Goal: Task Accomplishment & Management: Complete application form

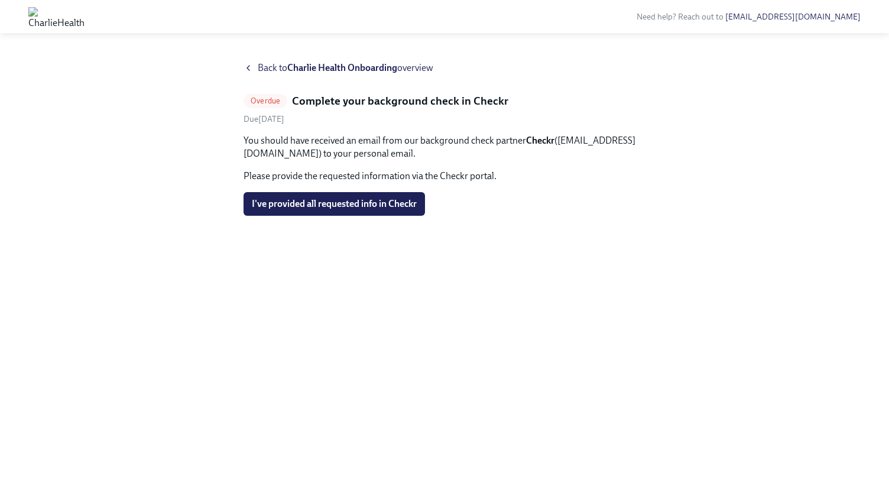
click at [326, 66] on strong "Charlie Health Onboarding" at bounding box center [342, 67] width 110 height 11
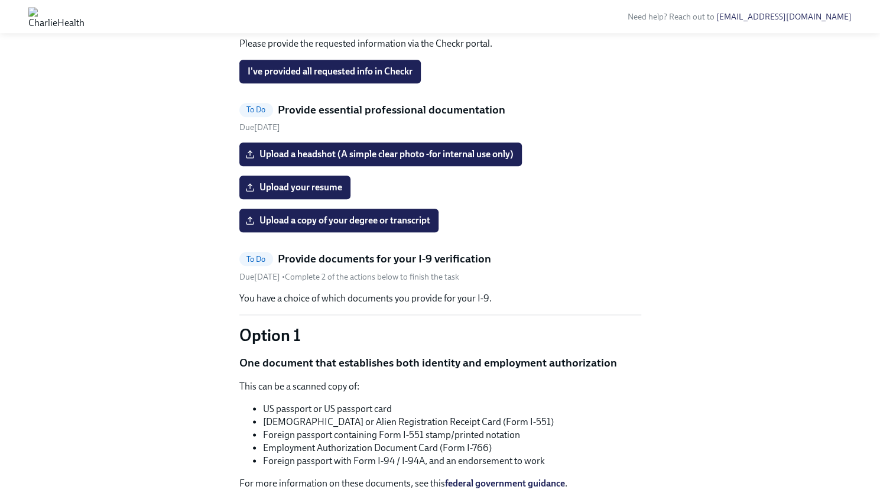
scroll to position [592, 0]
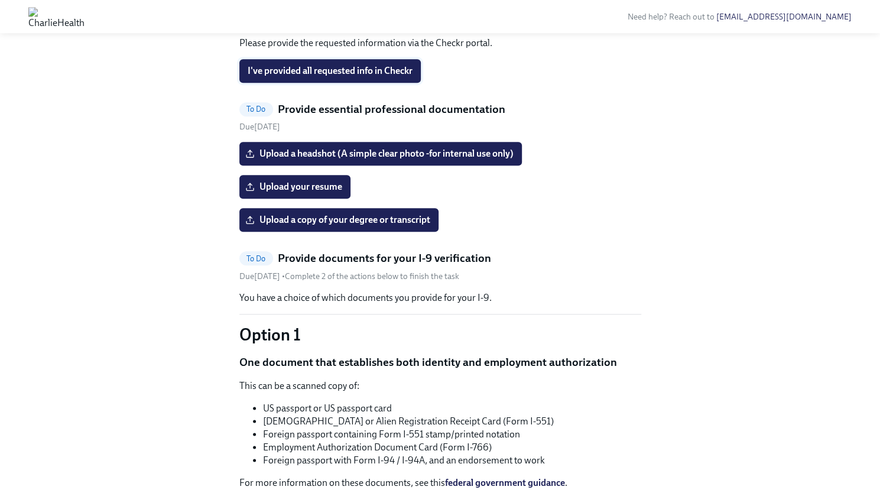
click at [343, 77] on span "I've provided all requested info in Checkr" at bounding box center [330, 71] width 165 height 12
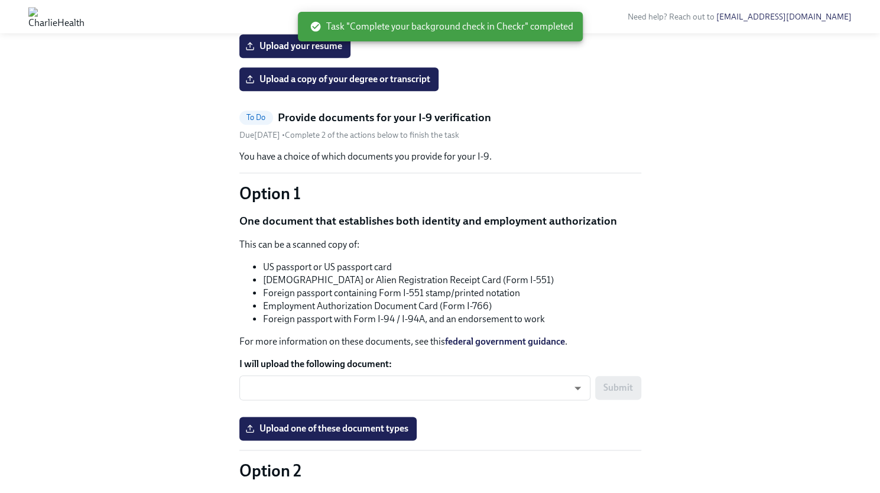
click at [492, 91] on div "Upload a headshot (A simple clear photo -for internal use only) Upload your res…" at bounding box center [440, 46] width 402 height 90
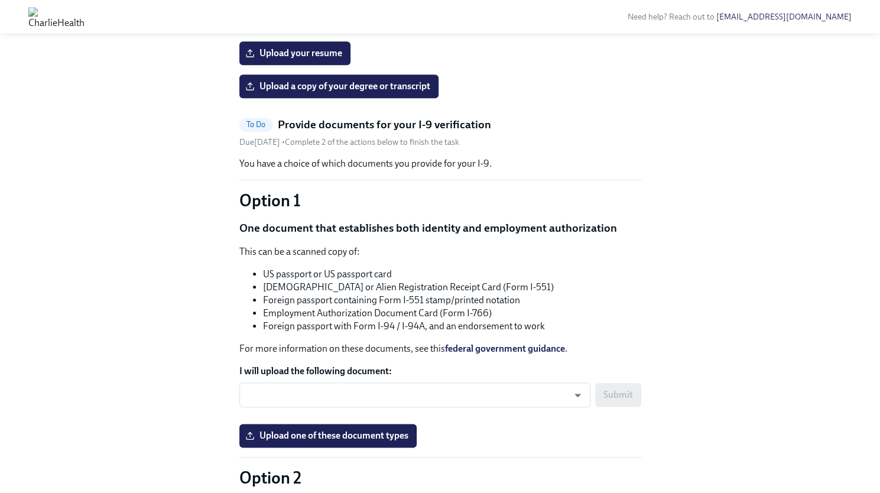
scroll to position [583, 0]
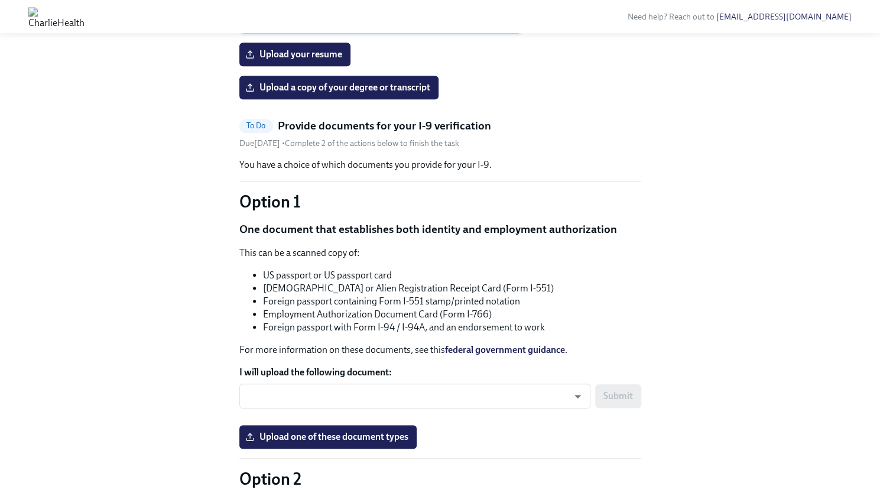
click at [449, 27] on span "Upload a headshot (A simple clear photo -for internal use only)" at bounding box center [381, 21] width 266 height 12
click at [0, 0] on input "Upload a headshot (A simple clear photo -for internal use only)" at bounding box center [0, 0] width 0 height 0
click at [286, 27] on span "[PERSON_NAME] 2.JPG" at bounding box center [305, 21] width 114 height 12
click at [0, 0] on input "[PERSON_NAME] 2.JPG" at bounding box center [0, 0] width 0 height 0
click at [547, 33] on div "[PERSON_NAME] 2.JPG Completed" at bounding box center [440, 21] width 402 height 24
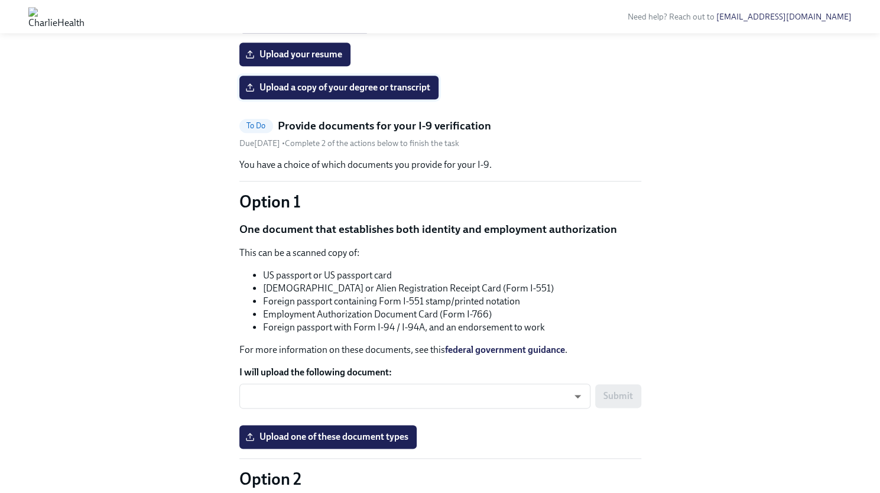
click at [359, 93] on span "Upload a copy of your degree or transcript" at bounding box center [339, 88] width 183 height 12
click at [0, 0] on input "Upload a copy of your degree or transcript" at bounding box center [0, 0] width 0 height 0
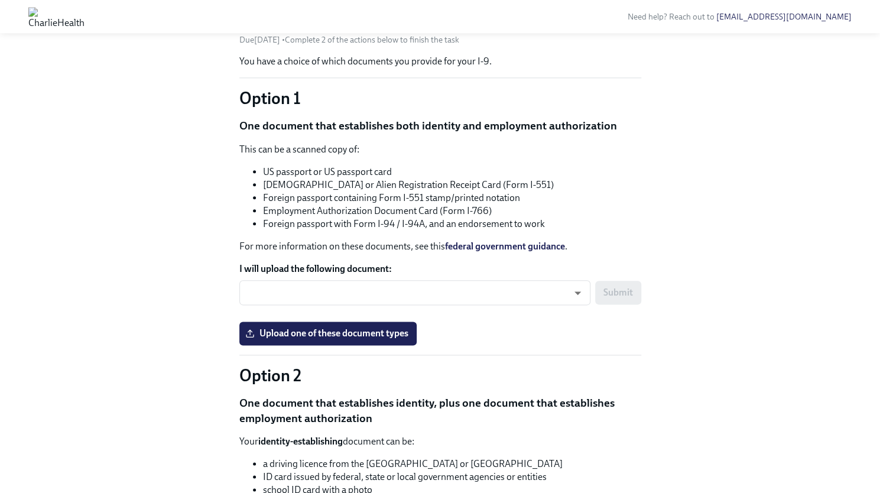
scroll to position [685, 0]
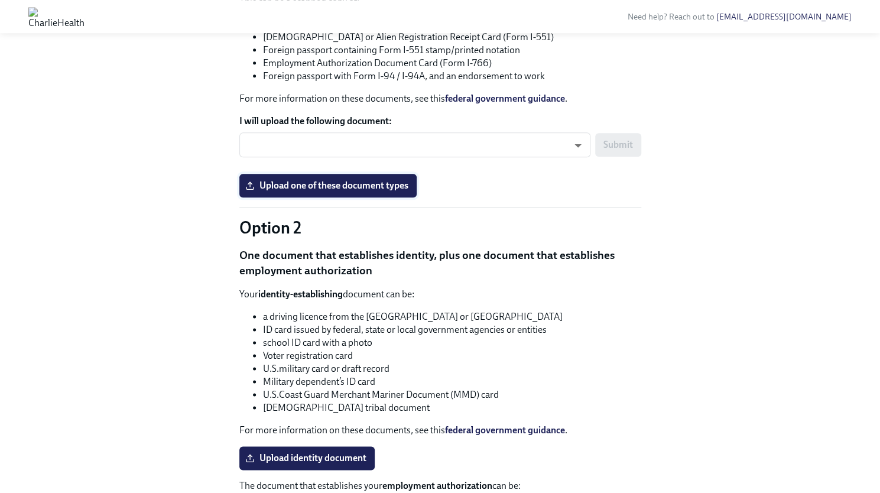
click at [324, 191] on span "Upload one of these document types" at bounding box center [328, 186] width 161 height 12
click at [0, 0] on input "Upload one of these document types" at bounding box center [0, 0] width 0 height 0
click at [318, 197] on label "Upload one of these document types" at bounding box center [327, 186] width 177 height 24
click at [0, 0] on input "Upload one of these document types" at bounding box center [0, 0] width 0 height 0
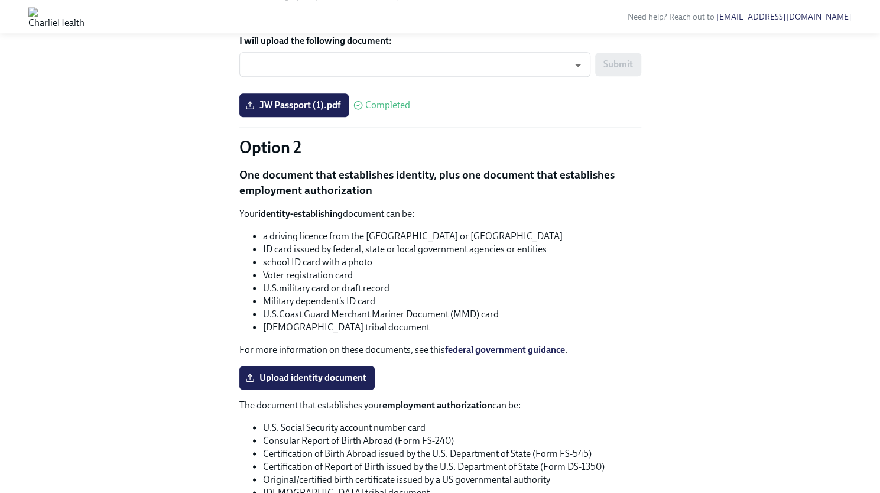
scroll to position [746, 0]
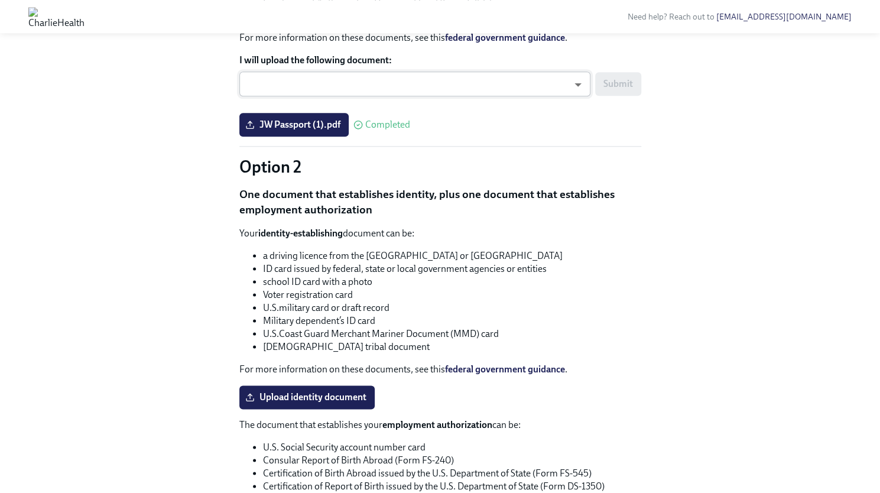
click at [456, 269] on body "Need help? Reach out to [EMAIL_ADDRESS][DOMAIN_NAME] Hi [PERSON_NAME]! This is …" at bounding box center [440, 164] width 880 height 1821
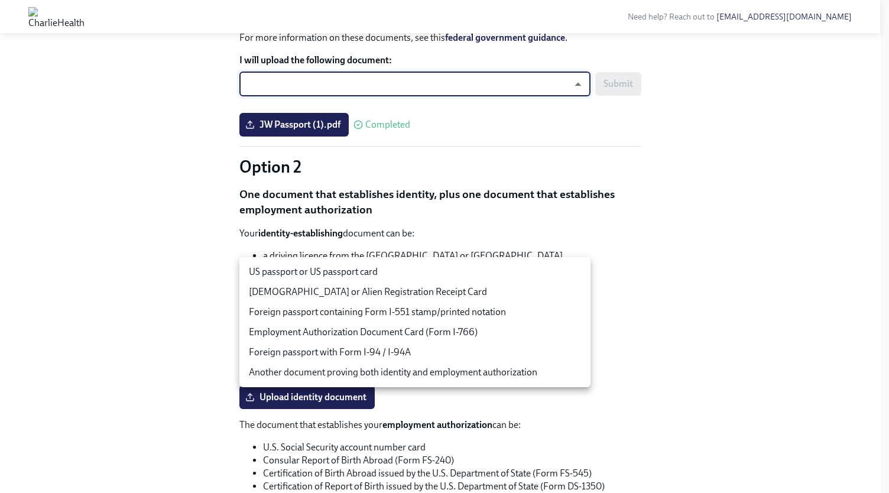
click at [456, 269] on li "US passport or US passport card" at bounding box center [414, 272] width 351 height 20
type input "tm035QtdH"
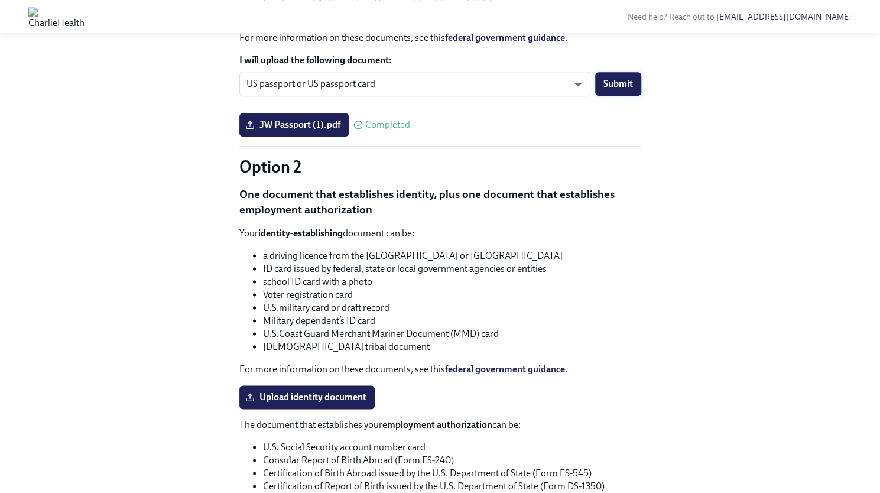
click at [616, 90] on span "Submit" at bounding box center [618, 84] width 30 height 12
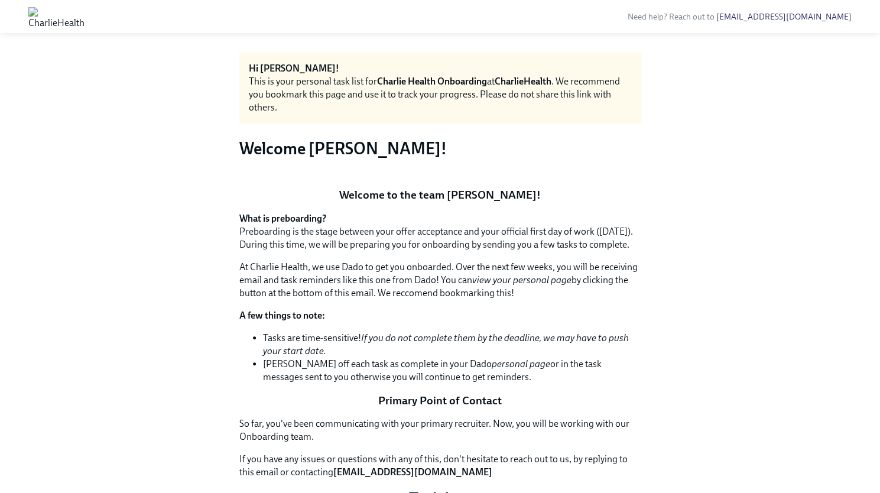
scroll to position [0, 0]
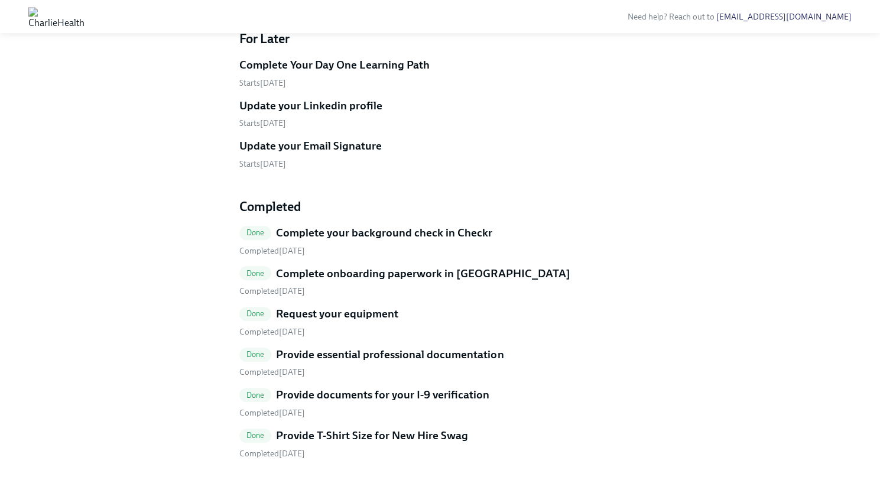
scroll to position [526, 0]
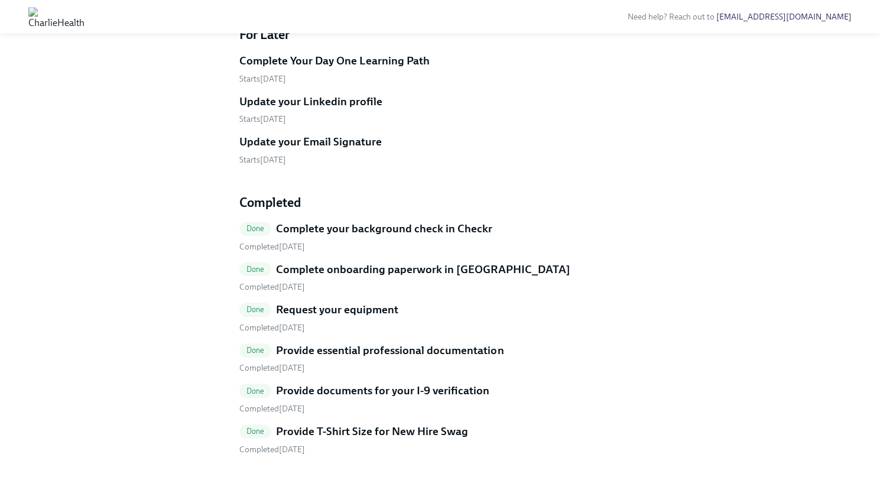
click at [333, 69] on h5 "Complete Your Day One Learning Path" at bounding box center [334, 60] width 190 height 15
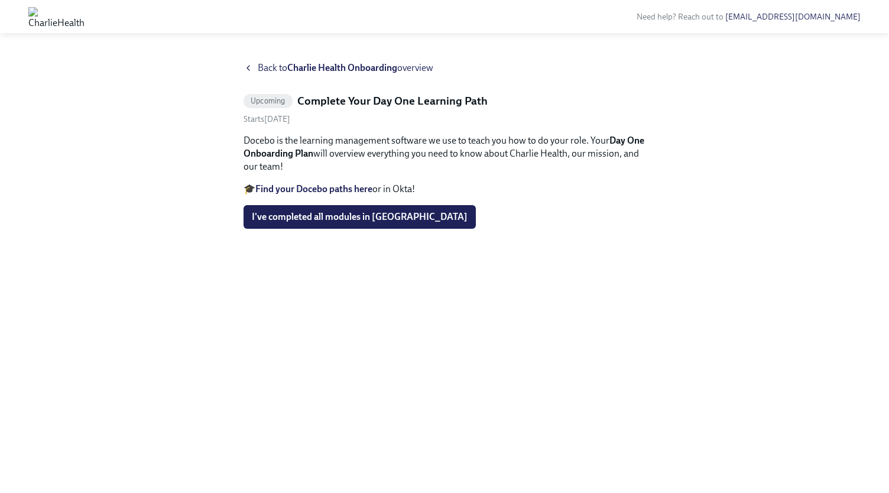
click at [252, 69] on icon at bounding box center [248, 67] width 9 height 9
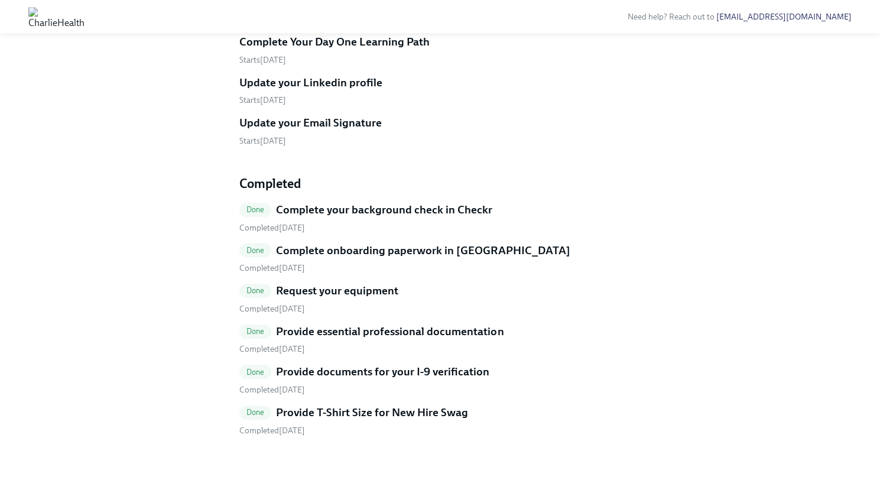
scroll to position [615, 0]
click at [291, 90] on h5 "Update your Linkedin profile" at bounding box center [310, 82] width 143 height 15
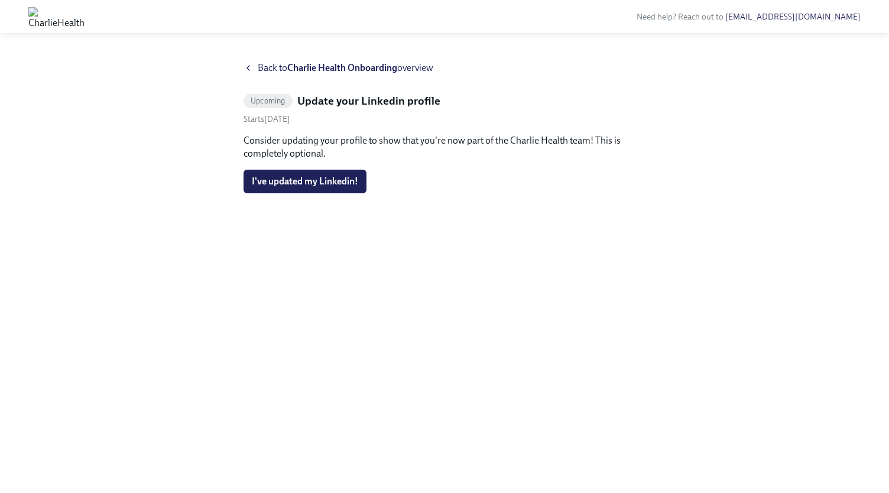
click at [249, 68] on icon at bounding box center [248, 67] width 9 height 9
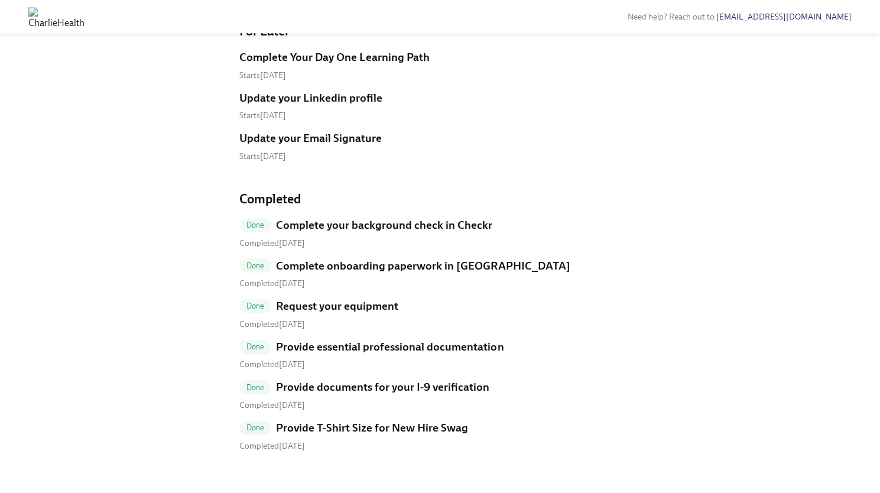
scroll to position [619, 0]
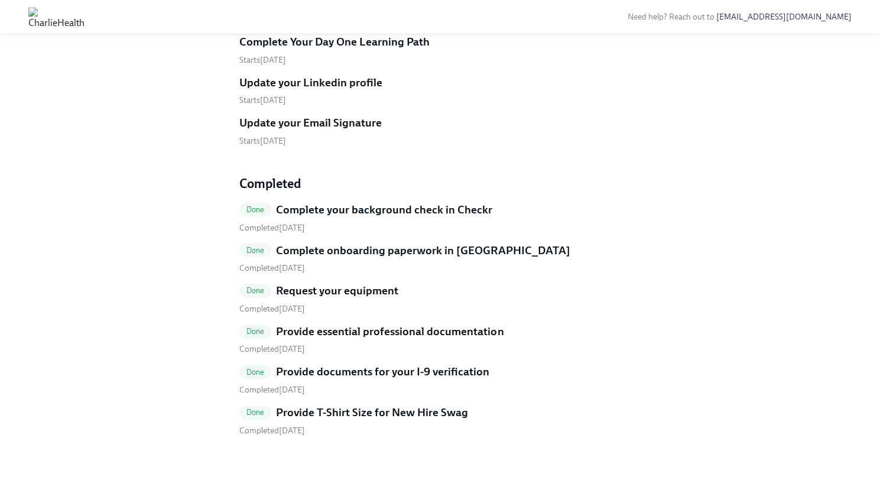
click at [271, 131] on h5 "Update your Email Signature" at bounding box center [310, 122] width 142 height 15
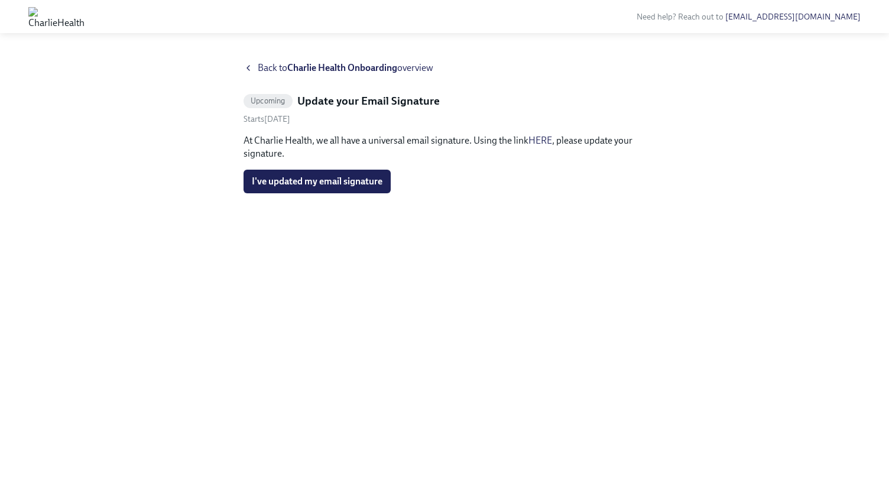
click at [261, 66] on span "Back to Charlie Health Onboarding overview" at bounding box center [346, 67] width 176 height 13
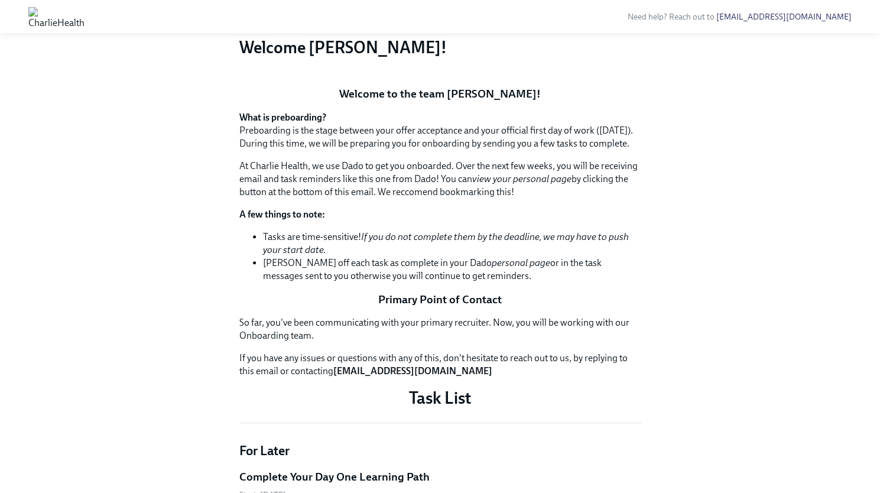
scroll to position [54, 0]
